Goal: Find contact information: Find contact information

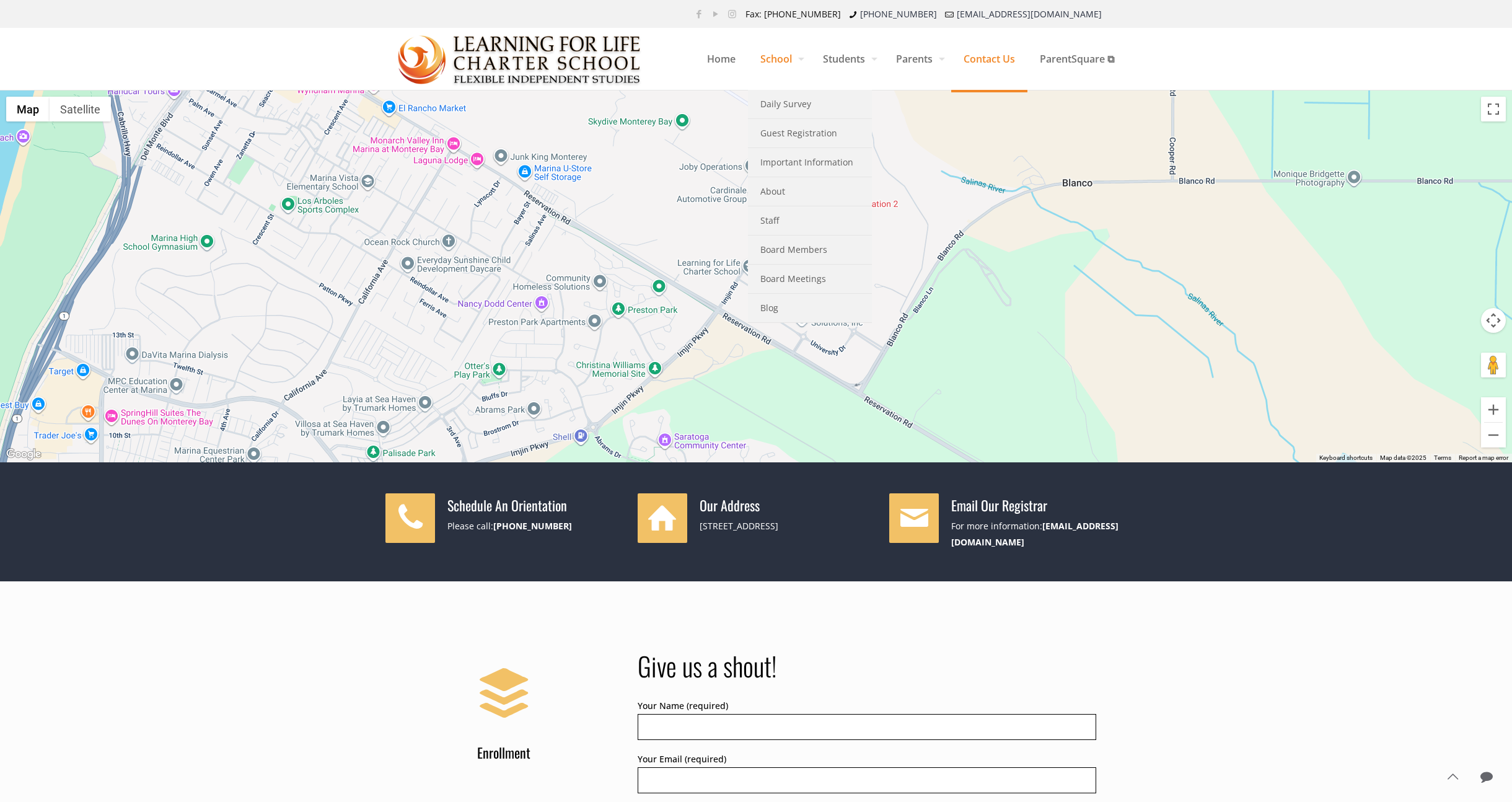
scroll to position [1, 0]
click at [772, 217] on span "Staff" at bounding box center [769, 219] width 18 height 16
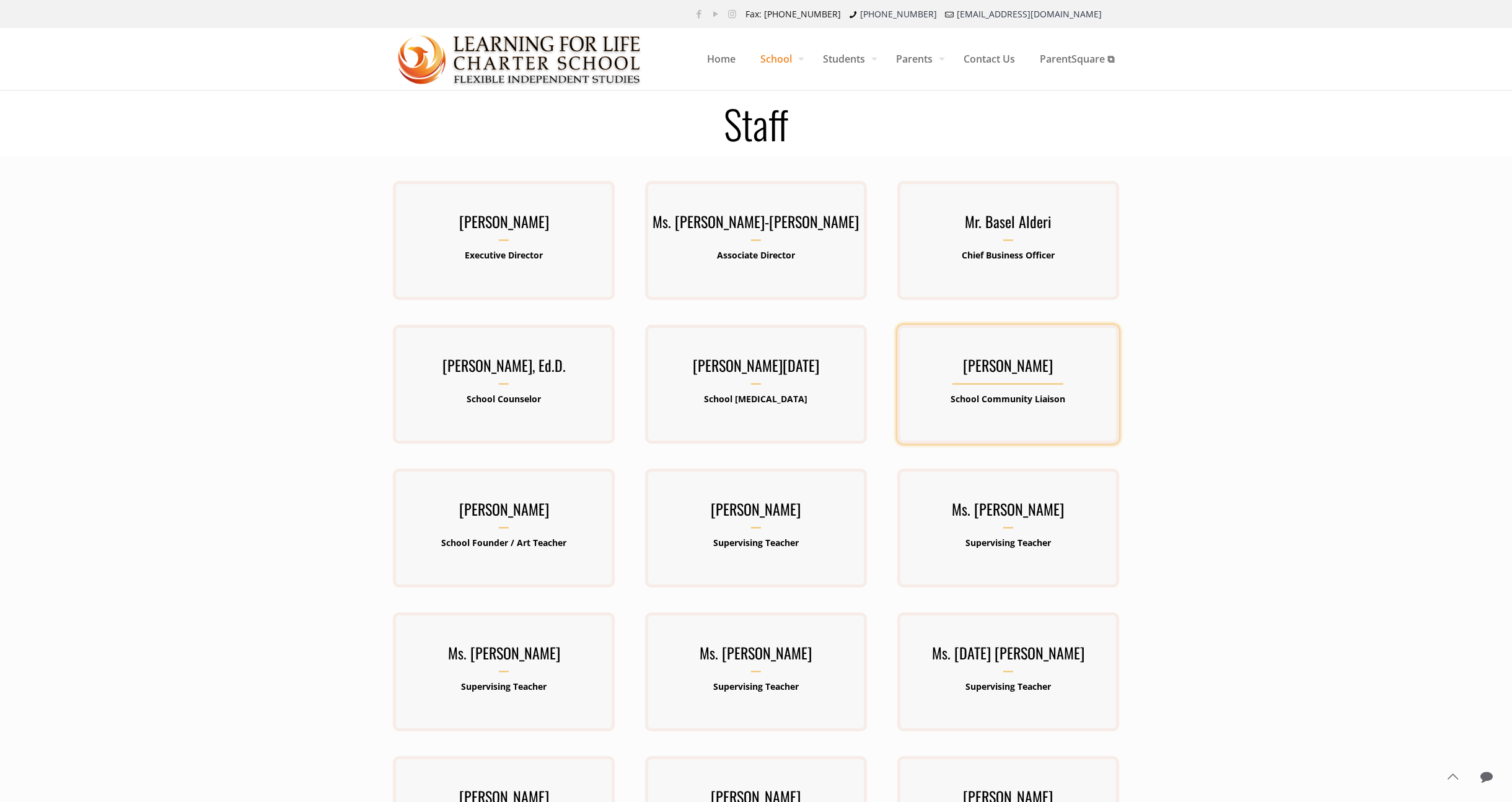
click at [1023, 366] on h3 "Ms. Maribel Perez Santos" at bounding box center [1008, 368] width 221 height 32
click at [1008, 396] on b "School Community Liaison" at bounding box center [1007, 399] width 115 height 12
click at [1103, 394] on p "School Community Liaison" at bounding box center [1008, 399] width 221 height 16
click at [1035, 427] on div "Ms. Maribel Perez Santos School Community Liaison" at bounding box center [1008, 384] width 221 height 119
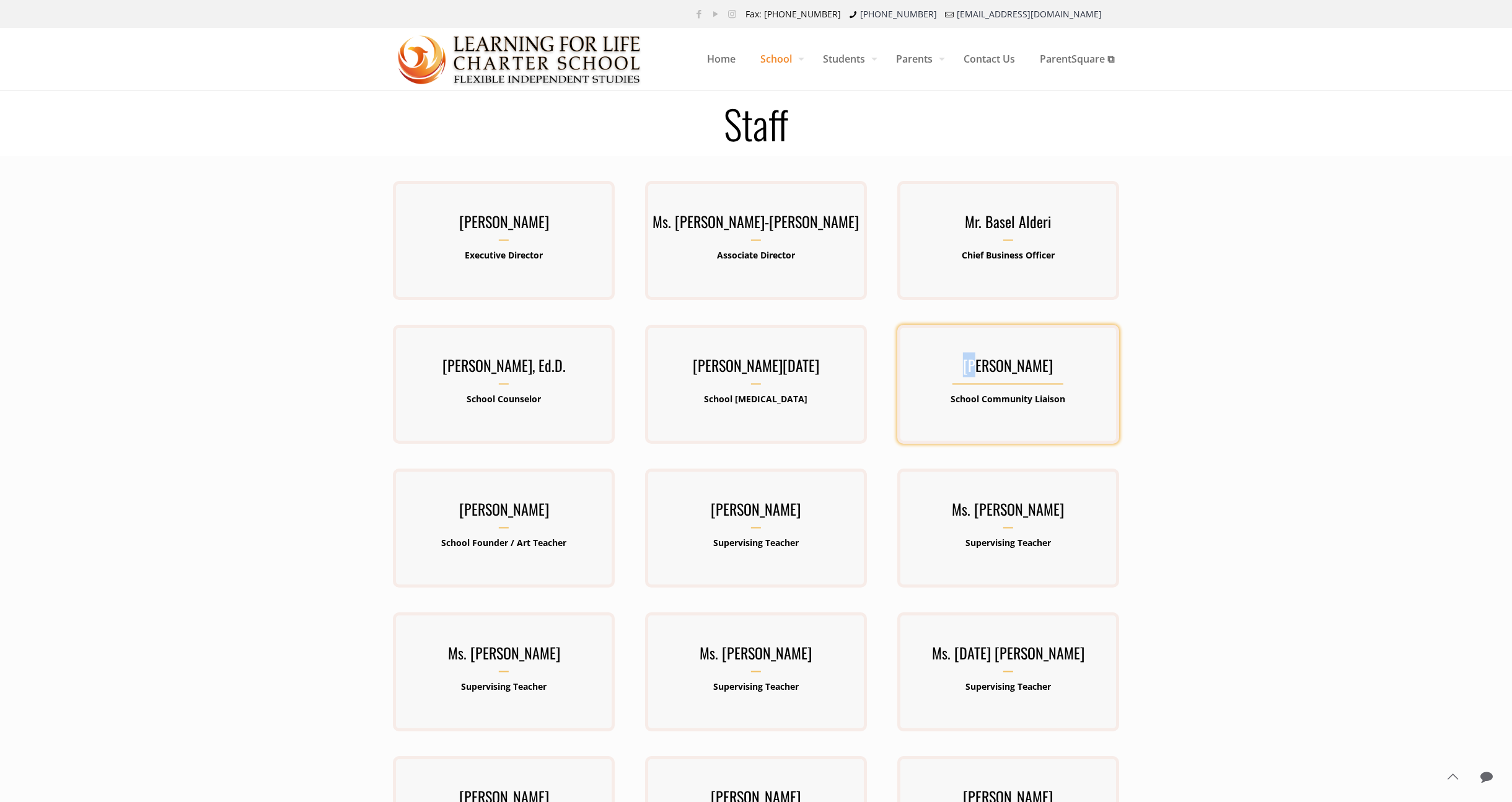
click at [1035, 427] on div "Ms. Maribel Perez Santos School Community Liaison" at bounding box center [1008, 384] width 221 height 119
click at [1132, 341] on div "Ms. Maribel Perez Santos School Community Liaison" at bounding box center [1007, 396] width 252 height 144
click at [1100, 356] on h3 "Ms. Maribel Perez Santos" at bounding box center [1008, 368] width 221 height 32
click at [1067, 344] on div "Ms. Maribel Perez Santos School Community Liaison" at bounding box center [1008, 384] width 221 height 119
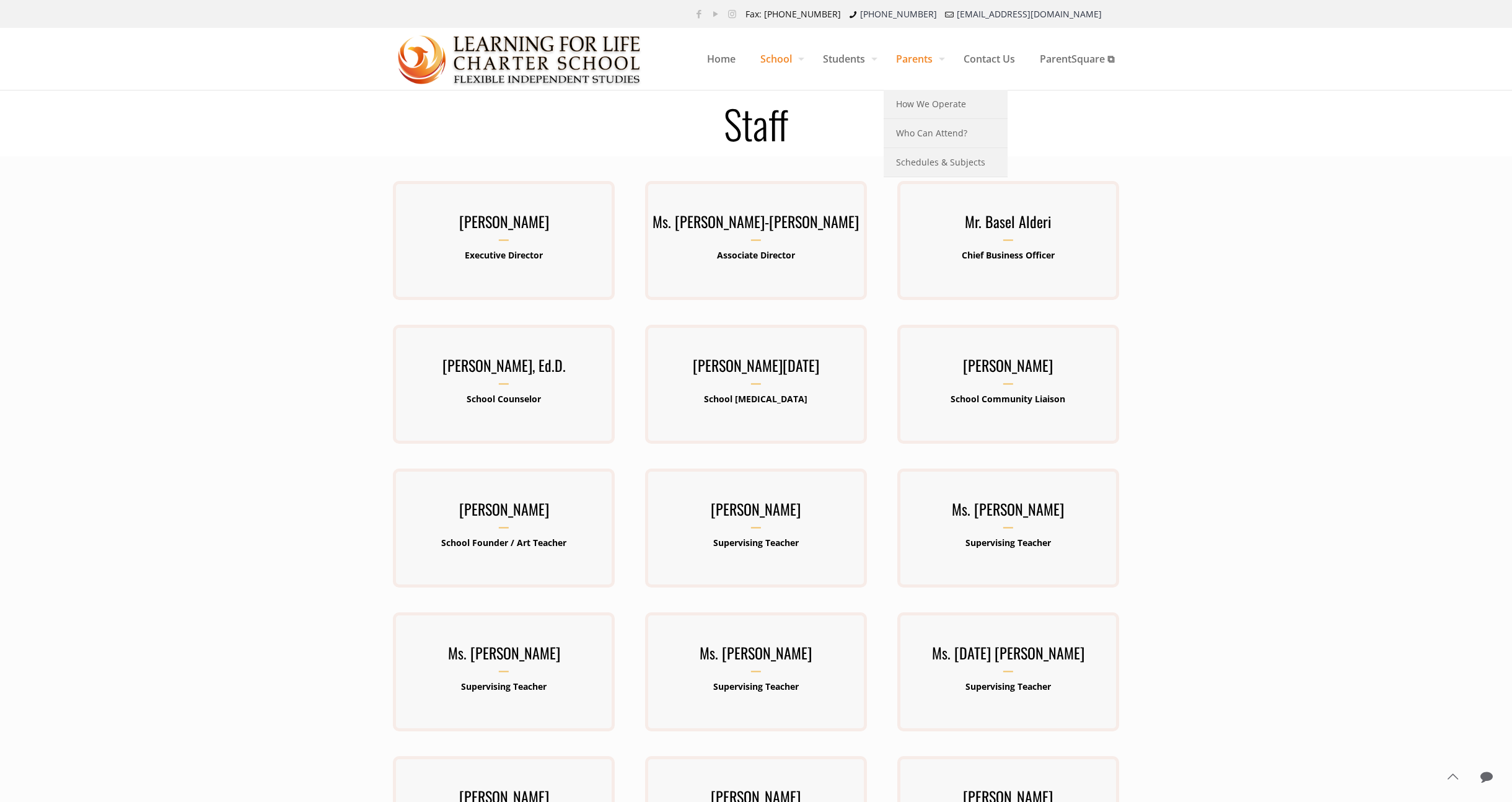
click at [1472, 682] on div "Mr. Kenneth Lawrence-Emanuel Executive Director Kenneth Lawrence-Emanuel has be…" at bounding box center [756, 540] width 1512 height 769
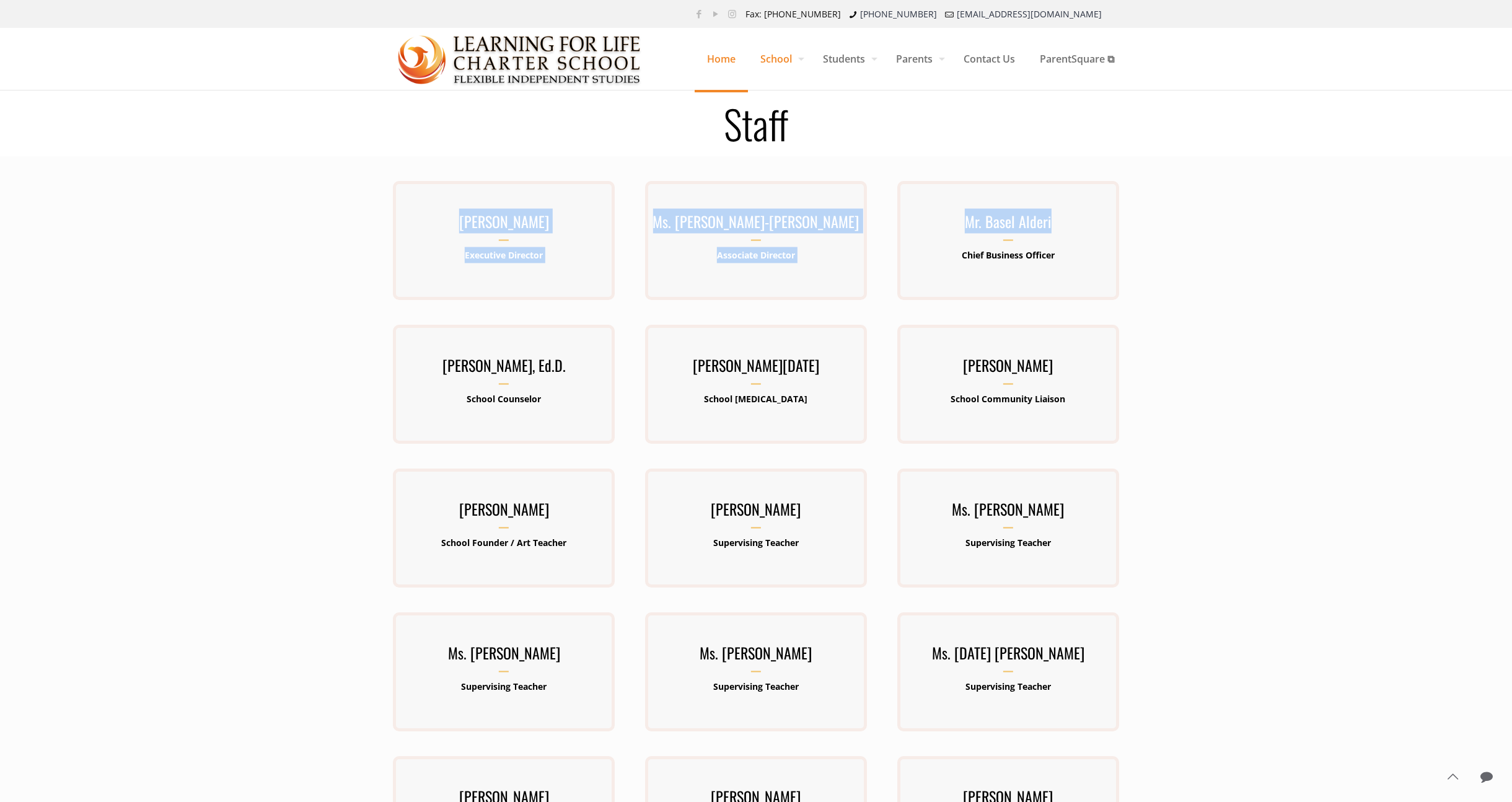
click at [722, 62] on span "Home" at bounding box center [721, 58] width 53 height 37
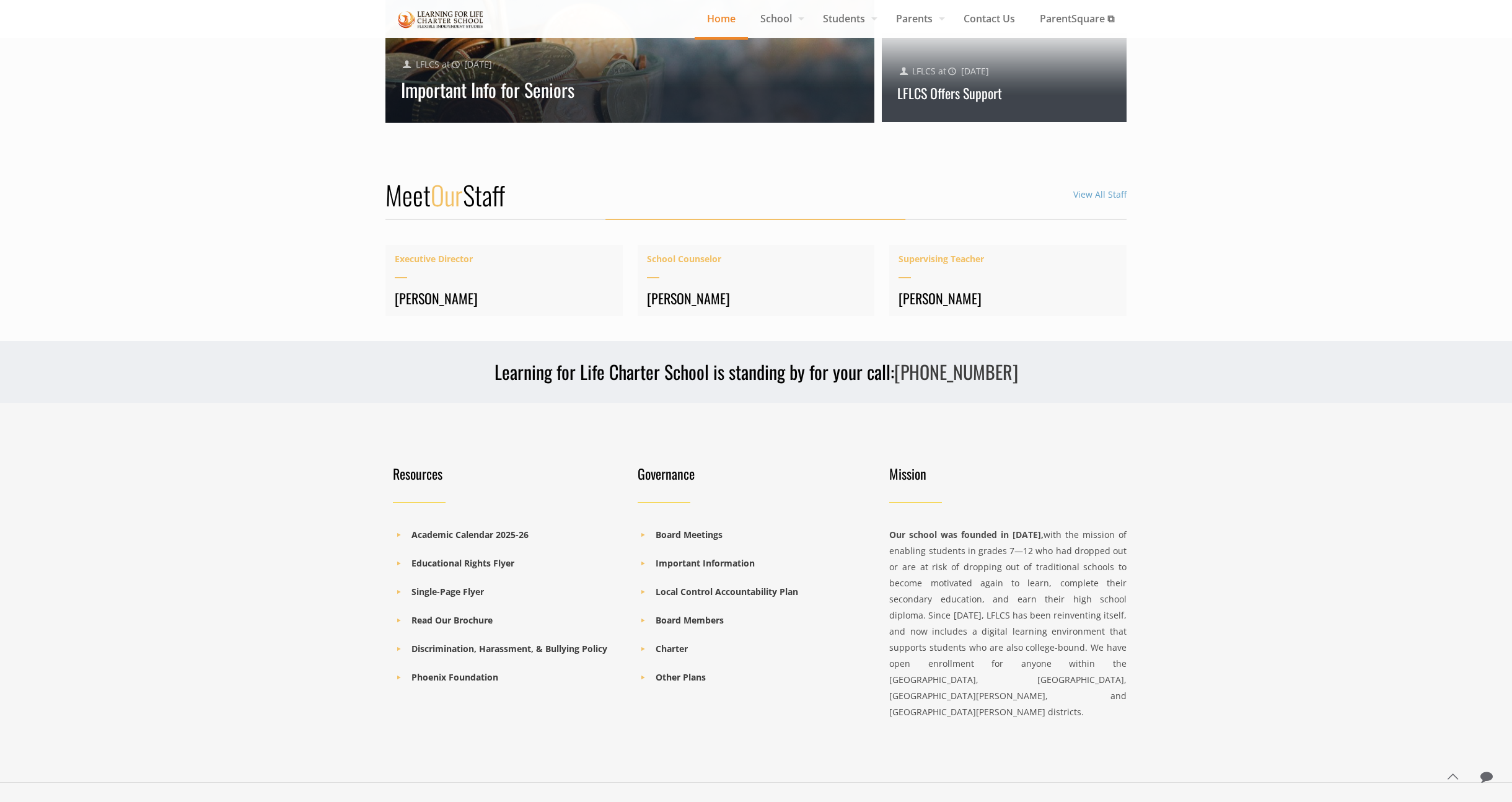
scroll to position [1496, 0]
